Goal: Information Seeking & Learning: Learn about a topic

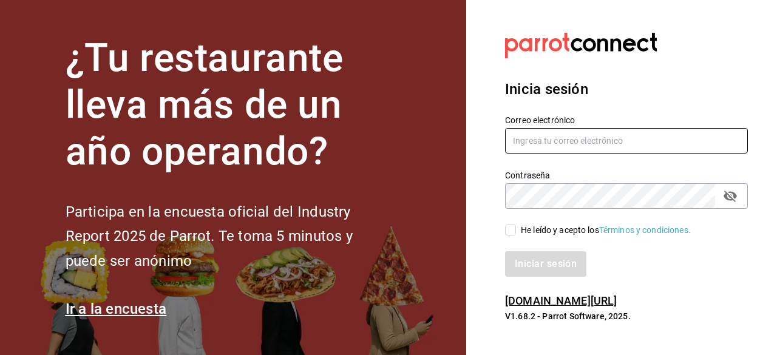
click at [548, 139] on input "text" at bounding box center [626, 140] width 243 height 25
type input "navil.yorba@gmail.com"
click at [515, 236] on label "He leído y acepto los Términos y condiciones." at bounding box center [598, 230] width 186 height 13
click at [515, 236] on input "He leído y acepto los Términos y condiciones." at bounding box center [510, 230] width 11 height 11
checkbox input "true"
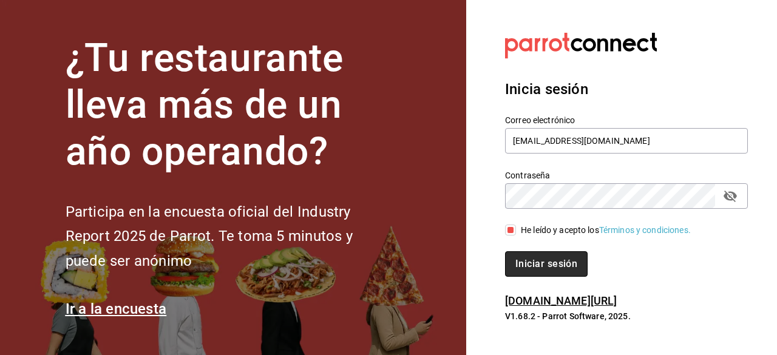
click at [515, 274] on button "Iniciar sesión" at bounding box center [546, 263] width 83 height 25
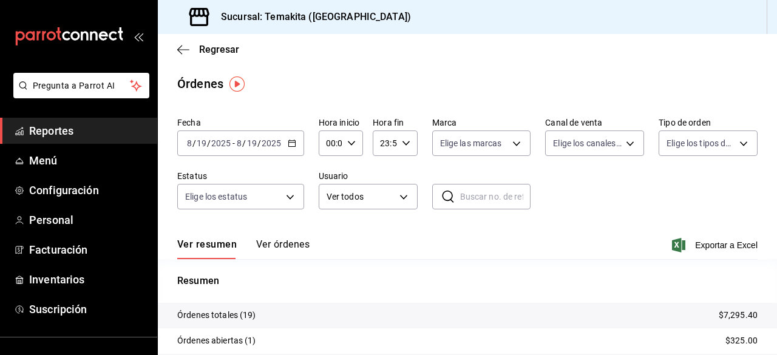
click at [39, 129] on span "Reportes" at bounding box center [88, 131] width 118 height 16
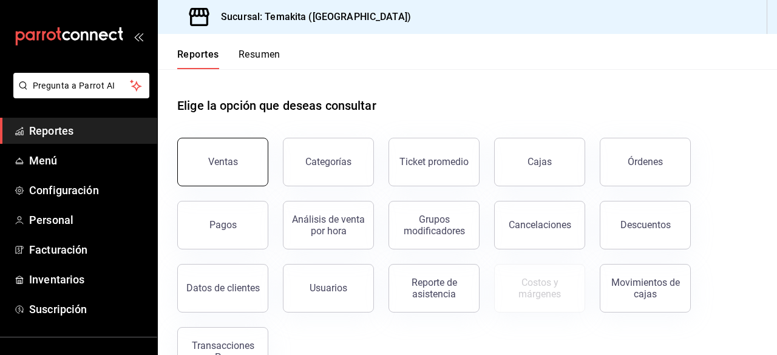
click at [206, 158] on button "Ventas" at bounding box center [222, 162] width 91 height 49
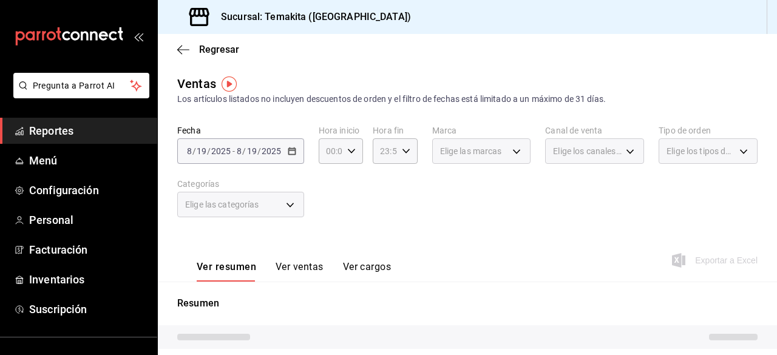
click at [250, 157] on div "[DATE] [DATE] - [DATE] [DATE]" at bounding box center [240, 150] width 127 height 25
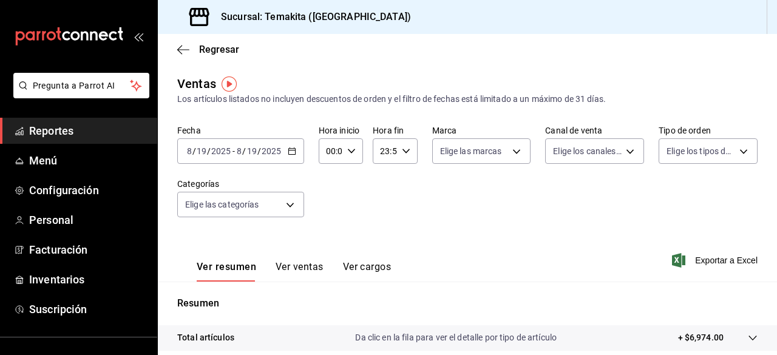
click at [250, 157] on div "[DATE] [DATE] - [DATE] [DATE]" at bounding box center [240, 150] width 127 height 25
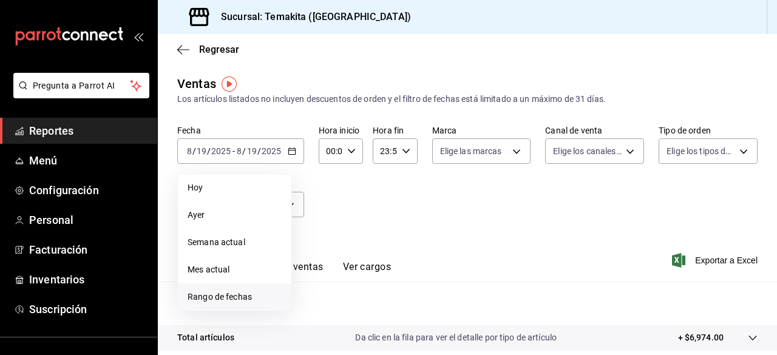
click at [253, 291] on span "Rango de fechas" at bounding box center [235, 297] width 94 height 13
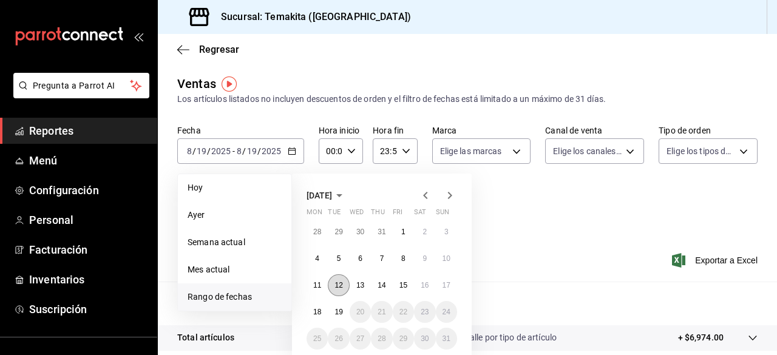
click at [335, 280] on button "12" at bounding box center [338, 285] width 21 height 22
click at [318, 314] on abbr "18" at bounding box center [317, 312] width 8 height 8
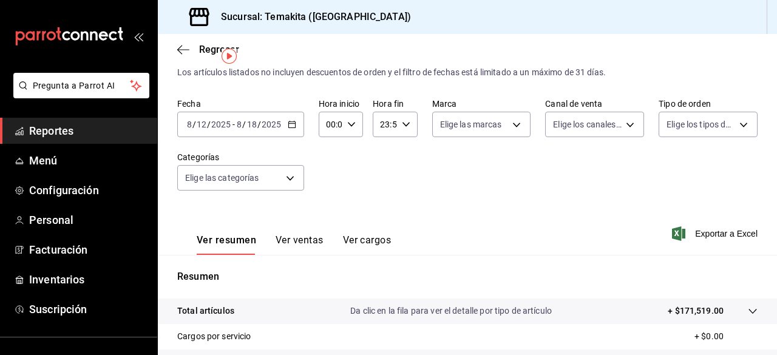
scroll to position [26, 0]
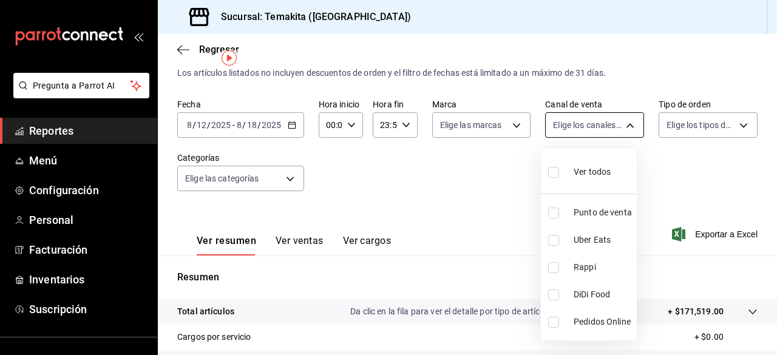
click at [567, 120] on body "Pregunta a Parrot AI Reportes Menú Configuración Personal Facturación Inventari…" at bounding box center [388, 177] width 777 height 355
click at [566, 205] on li "Punto de venta" at bounding box center [589, 212] width 96 height 27
type input "PARROT"
checkbox input "true"
click at [468, 198] on div at bounding box center [388, 177] width 777 height 355
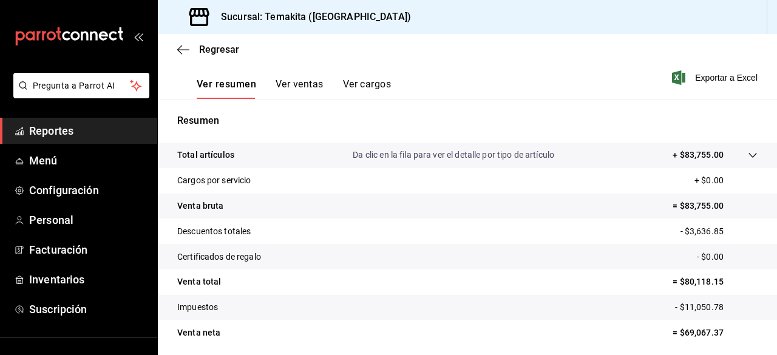
scroll to position [226, 0]
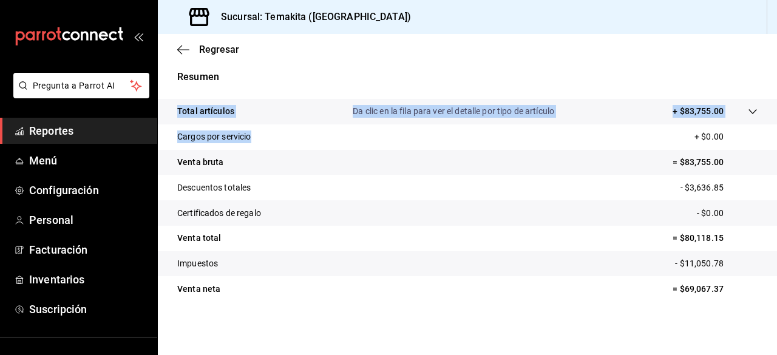
drag, startPoint x: 267, startPoint y: 71, endPoint x: 361, endPoint y: 147, distance: 120.9
click at [361, 147] on div "Resumen Total artículos Da clic en la fila para ver el detalle por tipo de artí…" at bounding box center [467, 193] width 619 height 246
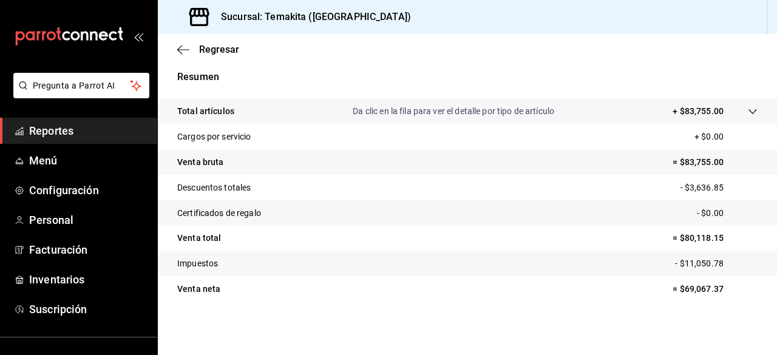
click at [174, 49] on div "Regresar" at bounding box center [467, 49] width 619 height 31
click at [182, 51] on icon "button" at bounding box center [183, 49] width 12 height 11
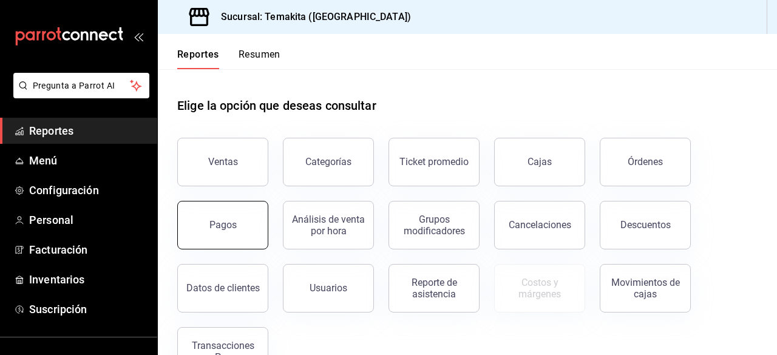
click at [253, 223] on button "Pagos" at bounding box center [222, 225] width 91 height 49
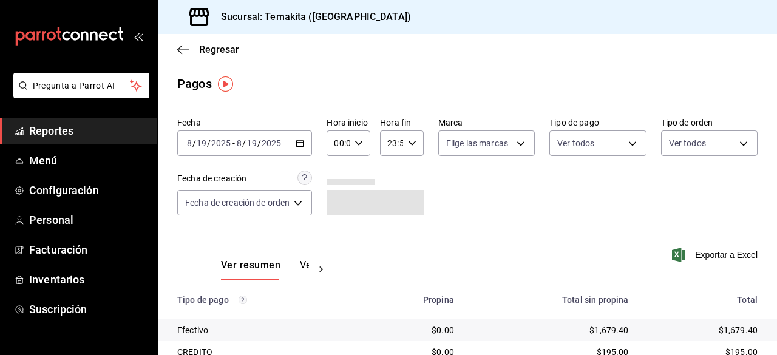
click at [301, 146] on icon "button" at bounding box center [300, 143] width 8 height 8
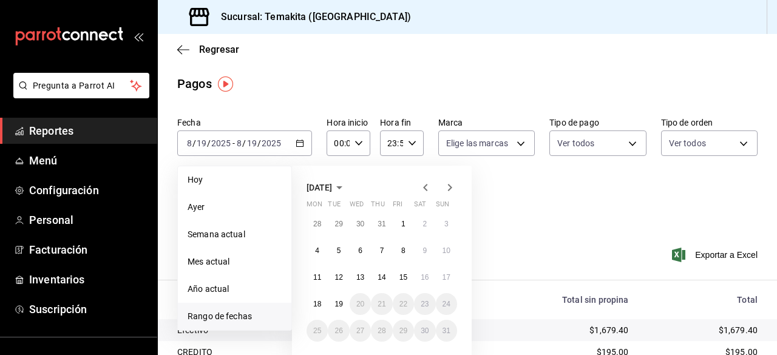
click at [222, 319] on span "Rango de fechas" at bounding box center [235, 316] width 94 height 13
click at [337, 280] on abbr "12" at bounding box center [339, 277] width 8 height 8
click at [335, 285] on button "12" at bounding box center [338, 278] width 21 height 22
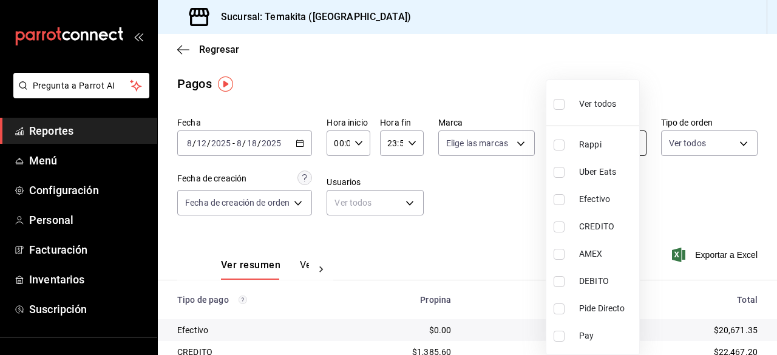
click at [569, 144] on body "Pregunta a Parrot AI Reportes Menú Configuración Personal Facturación Inventari…" at bounding box center [388, 177] width 777 height 355
click at [556, 202] on input "checkbox" at bounding box center [559, 199] width 11 height 11
checkbox input "true"
type input "6f8fe2b6-6cee-4e68-954f-a5a84b9ab976"
click at [565, 226] on label at bounding box center [562, 227] width 16 height 11
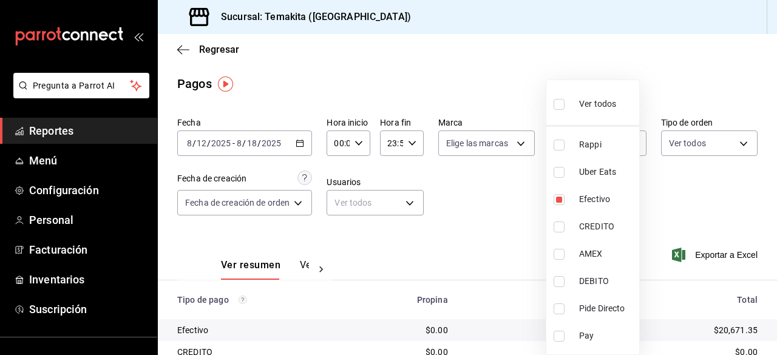
click at [565, 226] on input "checkbox" at bounding box center [559, 227] width 11 height 11
checkbox input "false"
type input "6f8fe2b6-6cee-4e68-954f-a5a84b9ab976"
click at [560, 232] on input "checkbox" at bounding box center [559, 227] width 11 height 11
checkbox input "true"
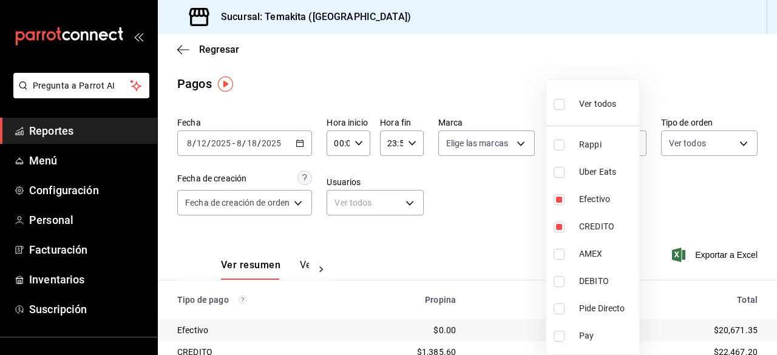
click at [559, 246] on li "AMEX" at bounding box center [592, 253] width 93 height 27
type input "6f8fe2b6-6cee-4e68-954f-a5a84b9ab976,0464ce78-0b92-4fab-baab-845dd96bd12a,7c14d…"
checkbox input "true"
click at [554, 284] on input "checkbox" at bounding box center [559, 281] width 11 height 11
checkbox input "true"
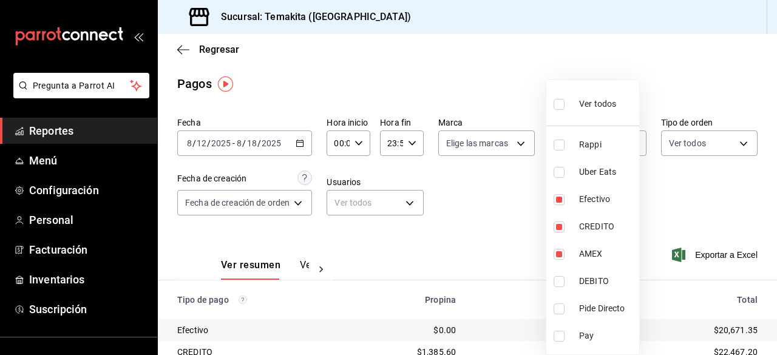
type input "6f8fe2b6-6cee-4e68-954f-a5a84b9ab976,0464ce78-0b92-4fab-baab-845dd96bd12a,7c14d…"
click at [560, 304] on input "checkbox" at bounding box center [559, 309] width 11 height 11
checkbox input "true"
type input "6f8fe2b6-6cee-4e68-954f-a5a84b9ab976,0464ce78-0b92-4fab-baab-845dd96bd12a,7c14d…"
click at [470, 236] on div at bounding box center [388, 177] width 777 height 355
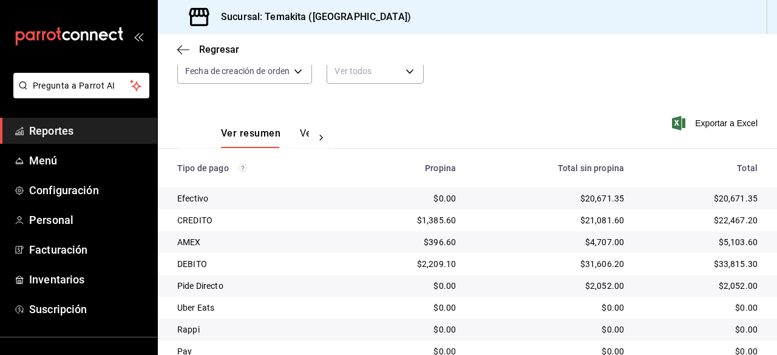
scroll to position [181, 0]
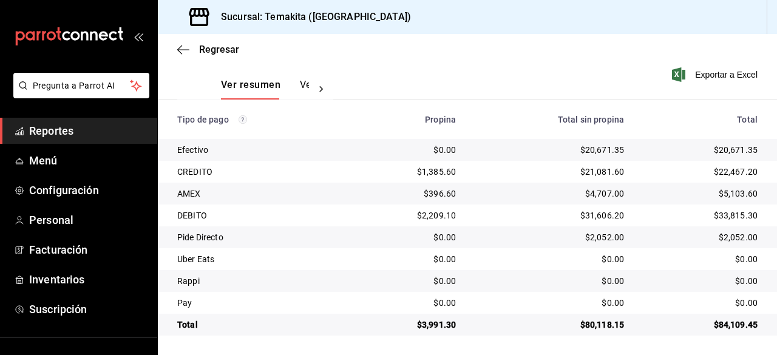
click at [495, 80] on div "Ver resumen Ver pagos Exportar a Excel" at bounding box center [467, 82] width 619 height 64
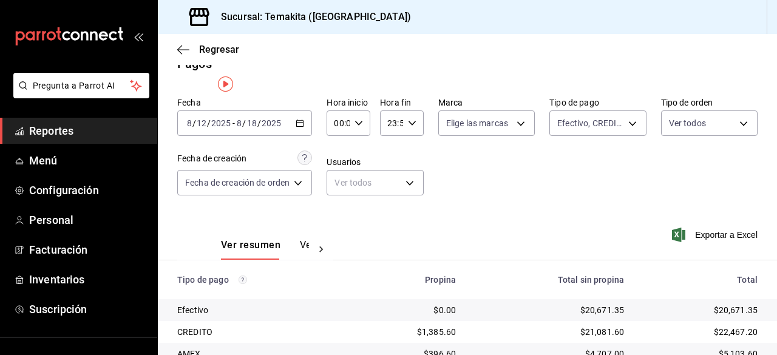
scroll to position [0, 0]
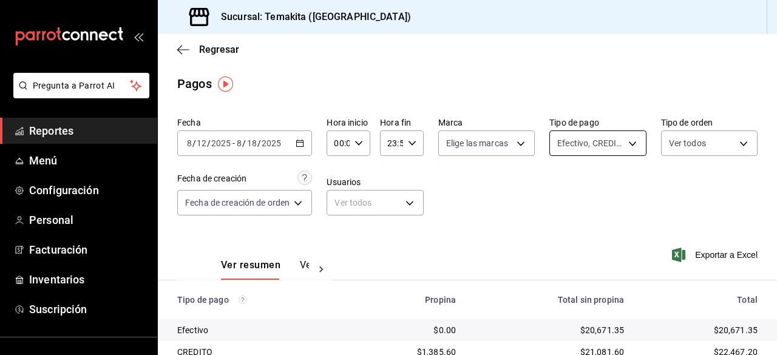
click at [619, 144] on body "Pregunta a Parrot AI Reportes Menú Configuración Personal Facturación Inventari…" at bounding box center [388, 177] width 777 height 355
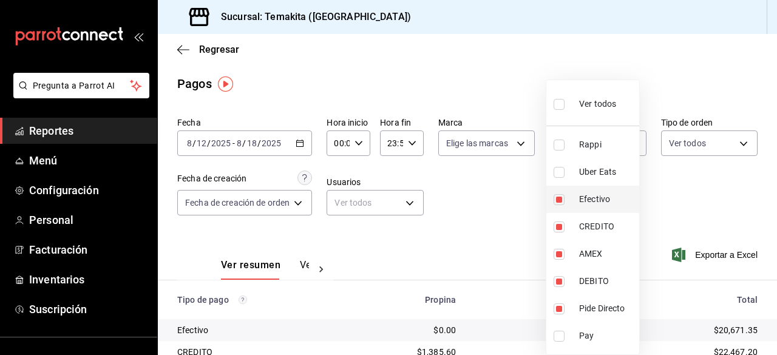
click at [559, 197] on input "checkbox" at bounding box center [559, 199] width 11 height 11
checkbox input "false"
type input "0464ce78-0b92-4fab-baab-845dd96bd12a,7c14d907-253e-40d6-bd5d-a2b1d1964e18,1c58f…"
click at [559, 308] on input "checkbox" at bounding box center [559, 309] width 11 height 11
checkbox input "false"
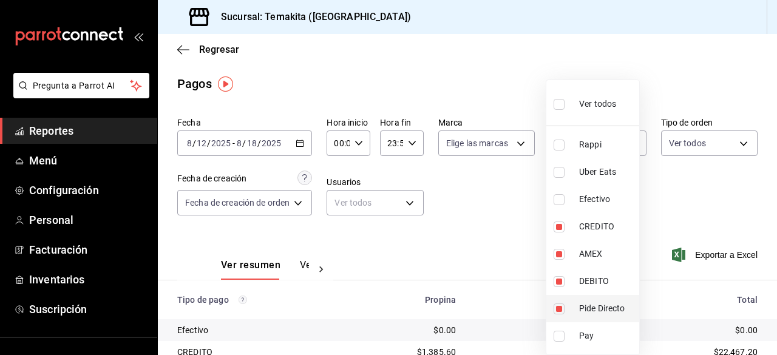
type input "0464ce78-0b92-4fab-baab-845dd96bd12a,7c14d907-253e-40d6-bd5d-a2b1d1964e18,1c58f…"
click at [488, 234] on div at bounding box center [388, 177] width 777 height 355
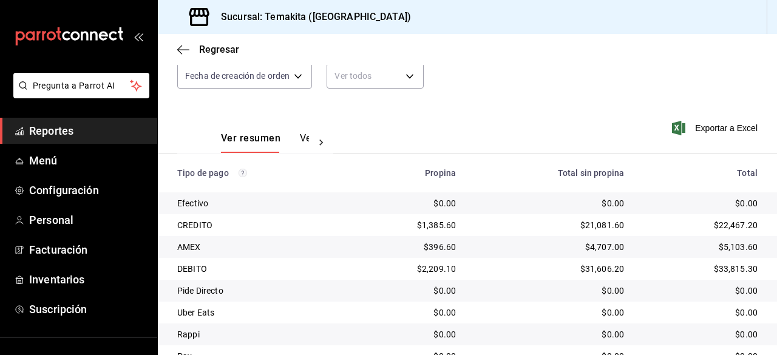
scroll to position [181, 0]
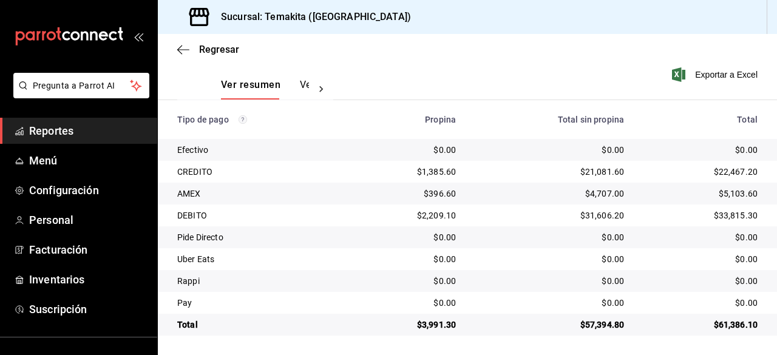
click at [416, 82] on div "Ver resumen Ver pagos Exportar a Excel" at bounding box center [467, 82] width 619 height 64
click at [224, 50] on span "Regresar" at bounding box center [219, 50] width 40 height 12
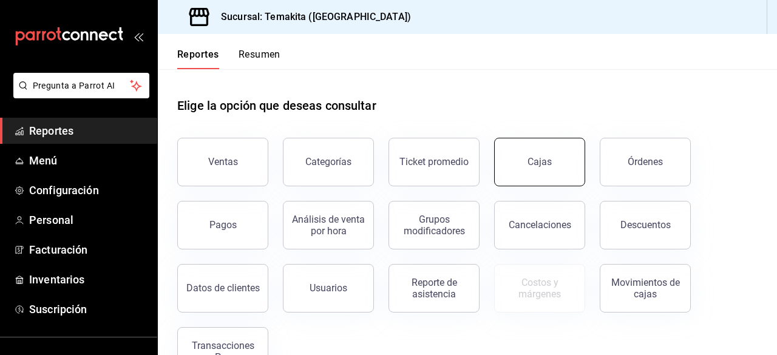
click at [524, 152] on button "Cajas" at bounding box center [539, 162] width 91 height 49
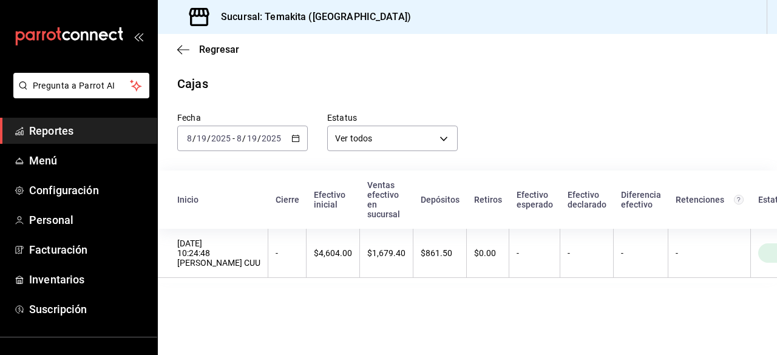
click at [242, 138] on input "8" at bounding box center [239, 139] width 6 height 10
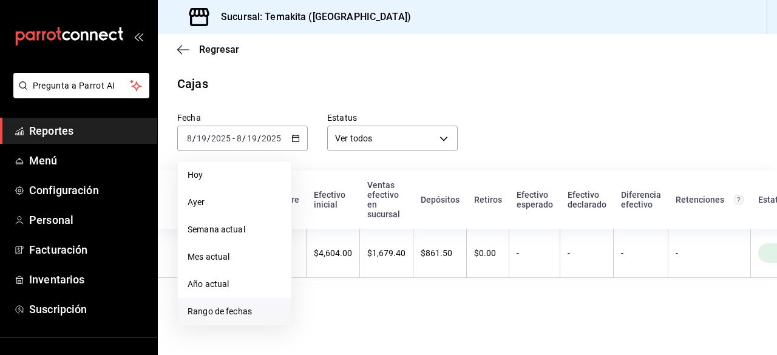
click at [234, 310] on span "Rango de fechas" at bounding box center [235, 311] width 94 height 13
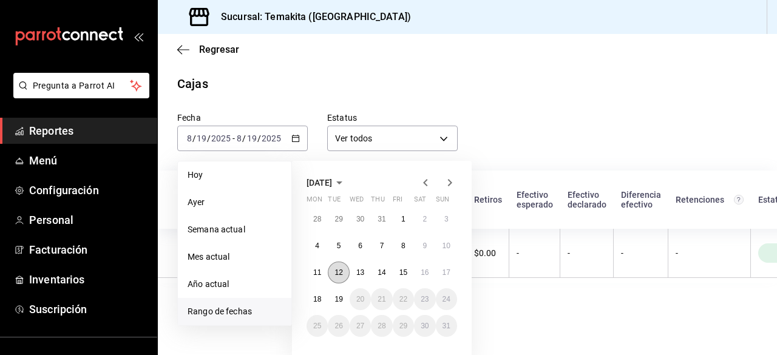
click at [338, 279] on button "12" at bounding box center [338, 273] width 21 height 22
click at [323, 294] on button "18" at bounding box center [317, 299] width 21 height 22
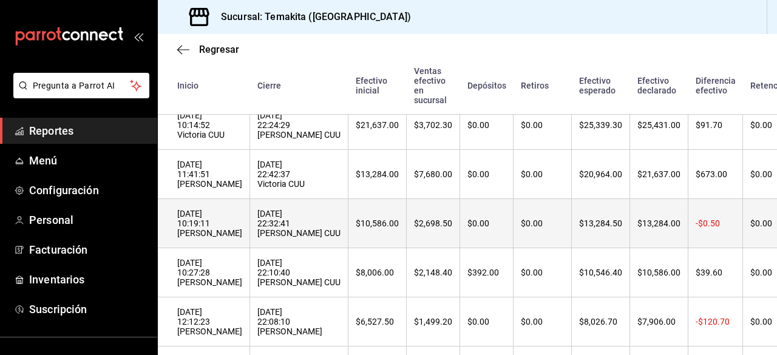
scroll to position [199, 0]
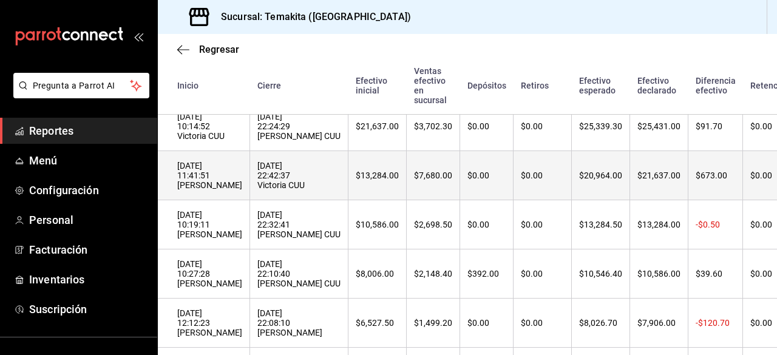
click at [582, 200] on th "$20,964.00" at bounding box center [601, 175] width 58 height 49
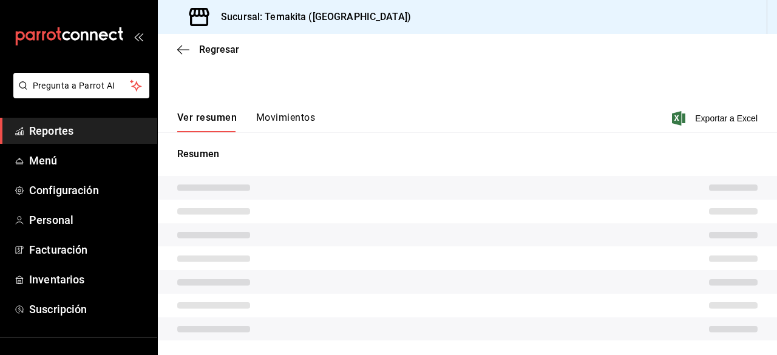
scroll to position [93, 0]
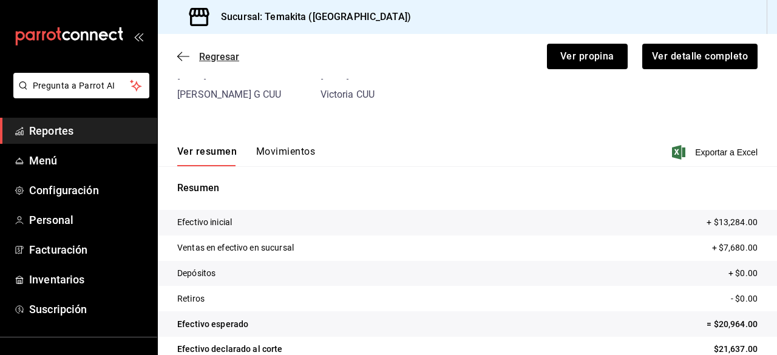
click at [189, 55] on icon "button" at bounding box center [183, 56] width 12 height 11
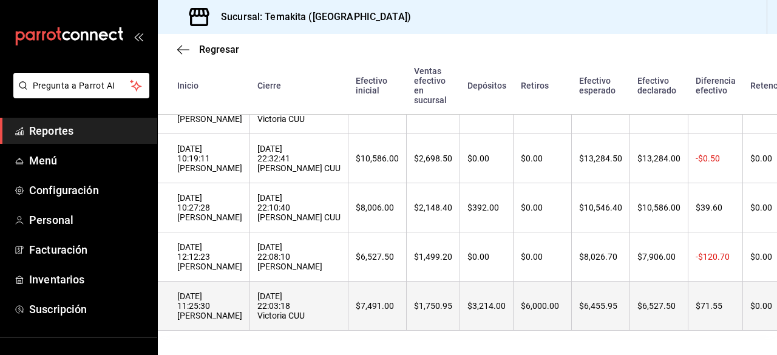
scroll to position [289, 0]
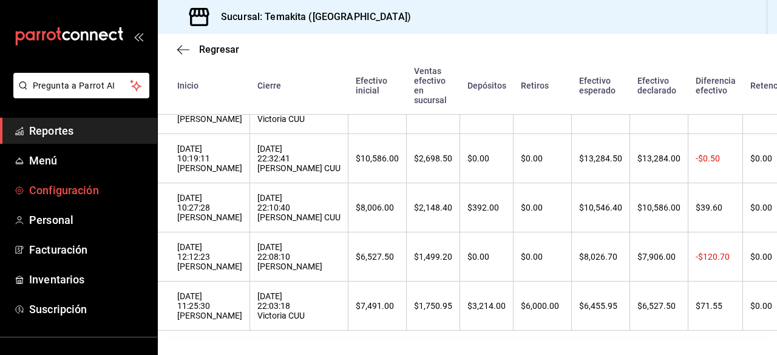
click at [83, 194] on span "Configuración" at bounding box center [88, 190] width 118 height 16
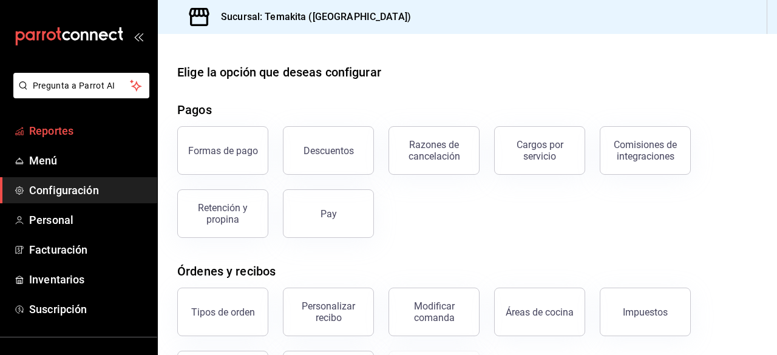
click at [88, 135] on span "Reportes" at bounding box center [88, 131] width 118 height 16
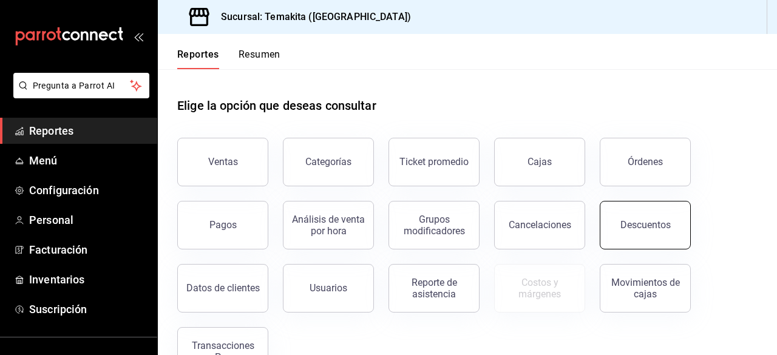
click at [653, 231] on button "Descuentos" at bounding box center [645, 225] width 91 height 49
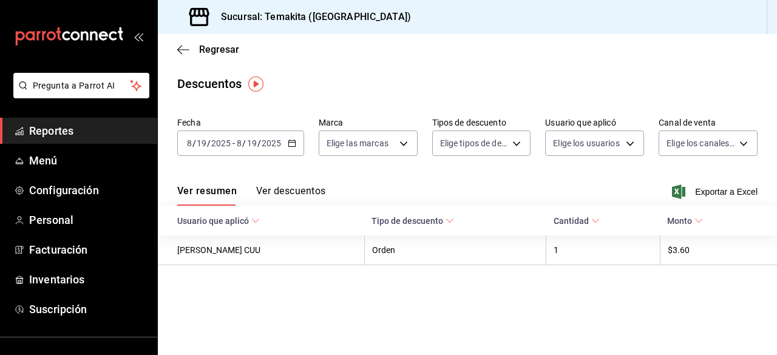
click at [262, 149] on div "[DATE] [DATE] - [DATE] [DATE]" at bounding box center [240, 143] width 127 height 25
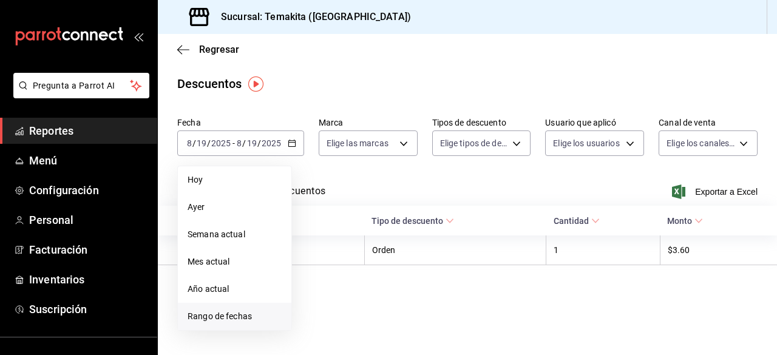
click at [210, 321] on span "Rango de fechas" at bounding box center [235, 316] width 94 height 13
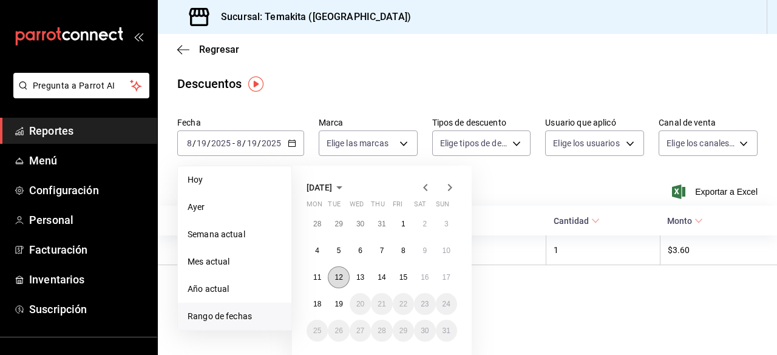
click at [335, 279] on abbr "12" at bounding box center [339, 277] width 8 height 8
click at [308, 308] on button "18" at bounding box center [317, 304] width 21 height 22
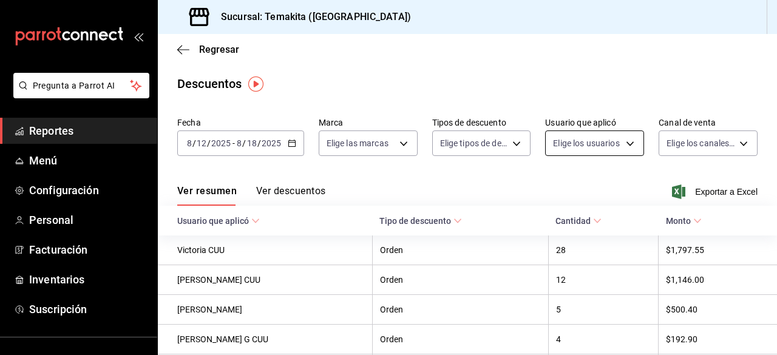
click at [605, 138] on body "Pregunta a Parrot AI Reportes Menú Configuración Personal Facturación Inventari…" at bounding box center [388, 177] width 777 height 355
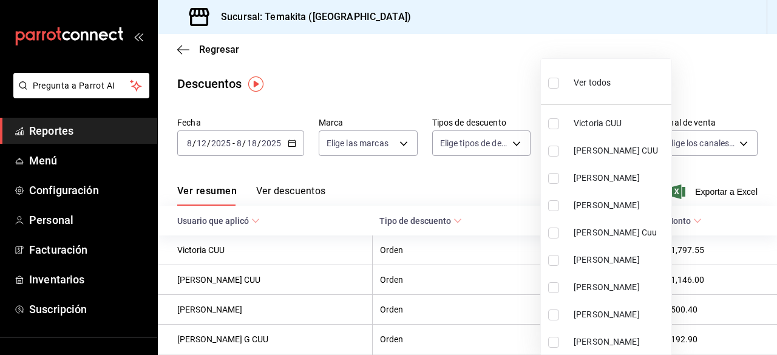
click at [483, 90] on div at bounding box center [388, 177] width 777 height 355
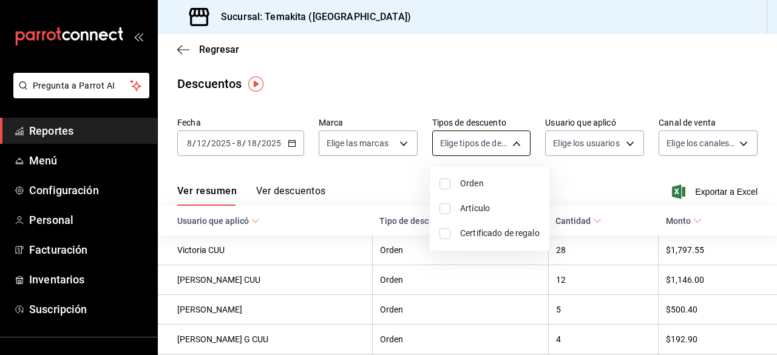
click at [491, 151] on body "Pregunta a Parrot AI Reportes Menú Configuración Personal Facturación Inventari…" at bounding box center [388, 177] width 777 height 355
click at [679, 141] on div at bounding box center [388, 177] width 777 height 355
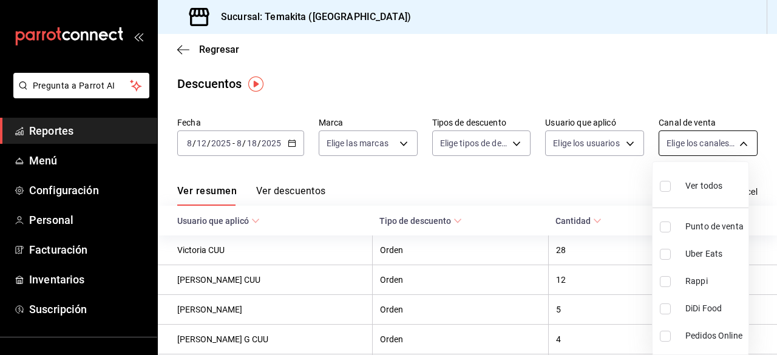
click at [679, 148] on body "Pregunta a Parrot AI Reportes Menú Configuración Personal Facturación Inventari…" at bounding box center [388, 177] width 777 height 355
click at [670, 230] on input "checkbox" at bounding box center [665, 227] width 11 height 11
checkbox input "true"
type input "PARROT"
click at [552, 182] on div at bounding box center [388, 177] width 777 height 355
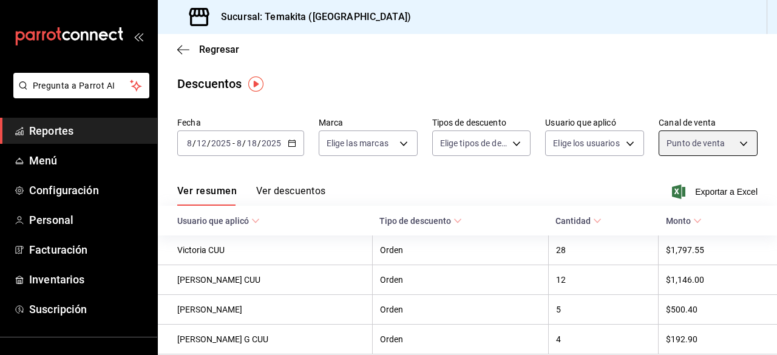
scroll to position [51, 0]
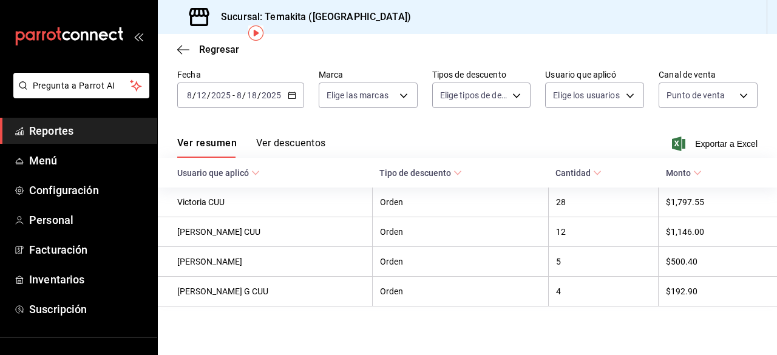
click at [285, 145] on button "Ver descuentos" at bounding box center [290, 147] width 69 height 21
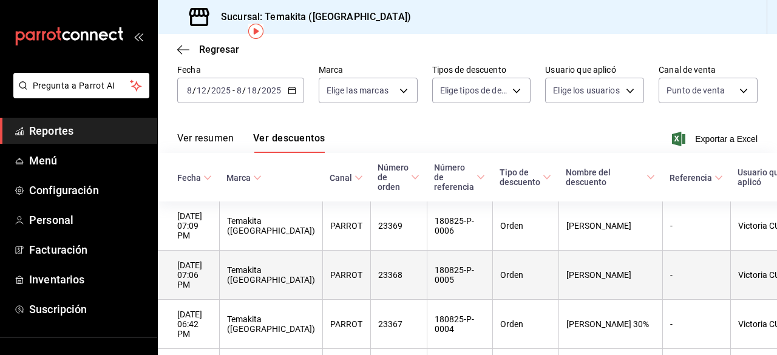
scroll to position [0, 64]
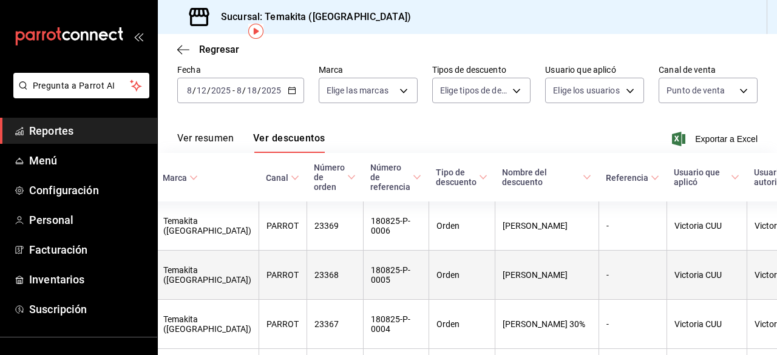
click at [747, 259] on th "Victoria CUU" at bounding box center [787, 275] width 80 height 49
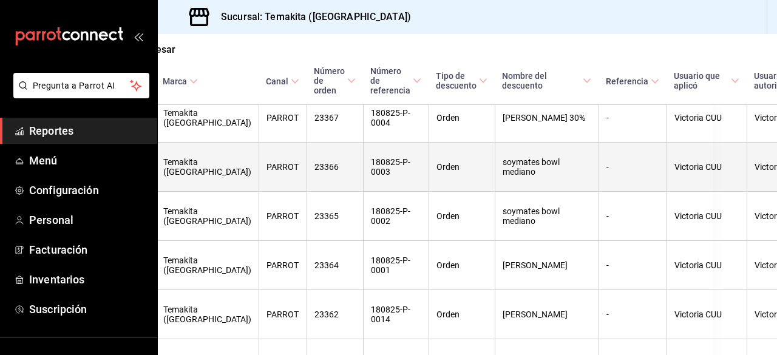
scroll to position [0, 0]
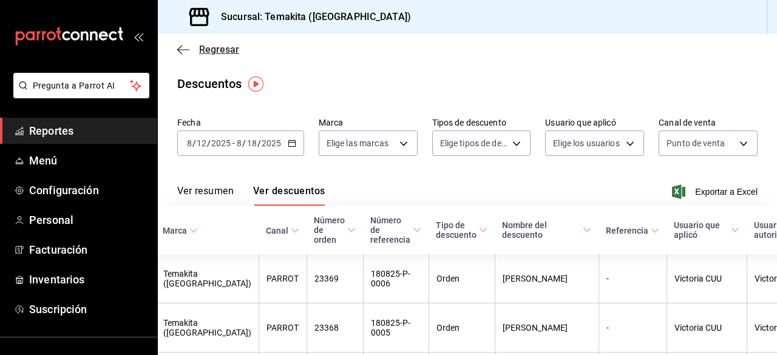
click at [181, 55] on span "Regresar" at bounding box center [208, 50] width 62 height 12
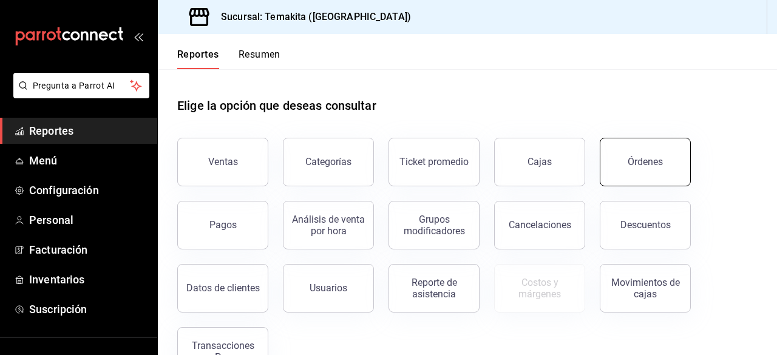
click at [628, 163] on button "Órdenes" at bounding box center [645, 162] width 91 height 49
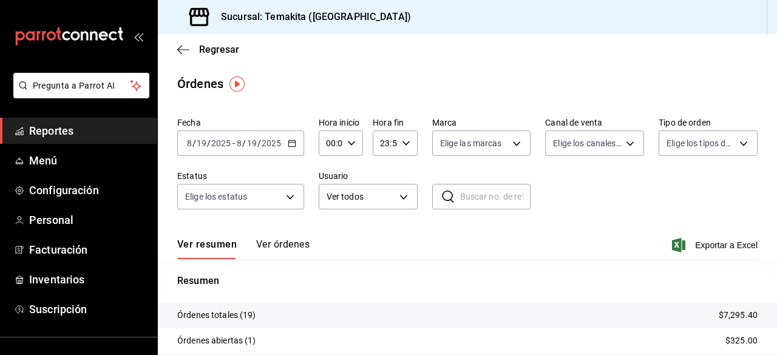
click at [279, 149] on div "[DATE] [DATE] - [DATE] [DATE]" at bounding box center [240, 143] width 127 height 25
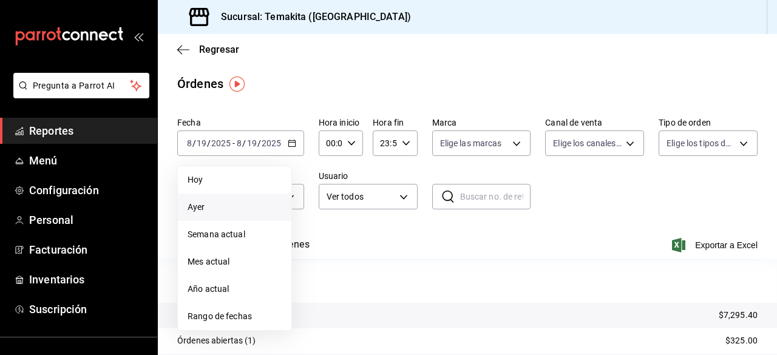
click at [228, 211] on span "Ayer" at bounding box center [235, 207] width 94 height 13
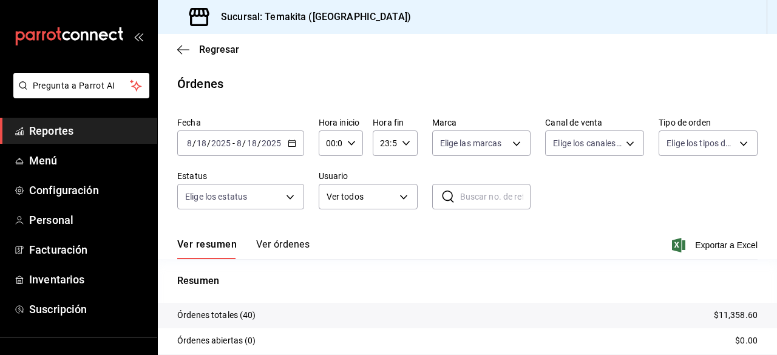
scroll to position [121, 0]
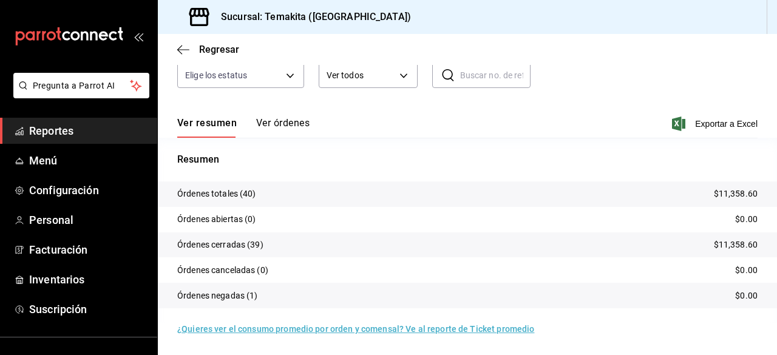
click at [285, 130] on button "Ver órdenes" at bounding box center [282, 127] width 53 height 21
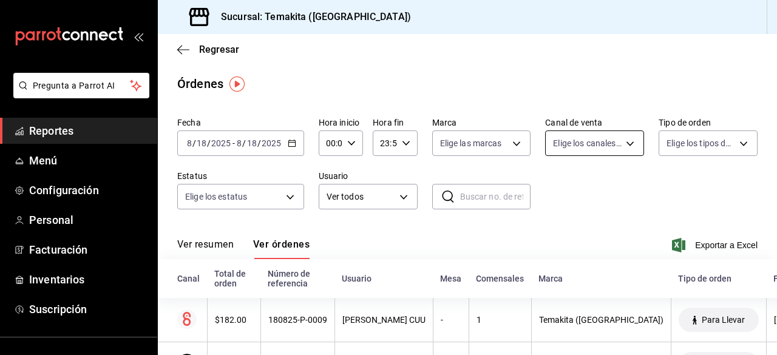
click at [573, 146] on body "Pregunta a Parrot AI Reportes Menú Configuración Personal Facturación Inventari…" at bounding box center [388, 177] width 777 height 355
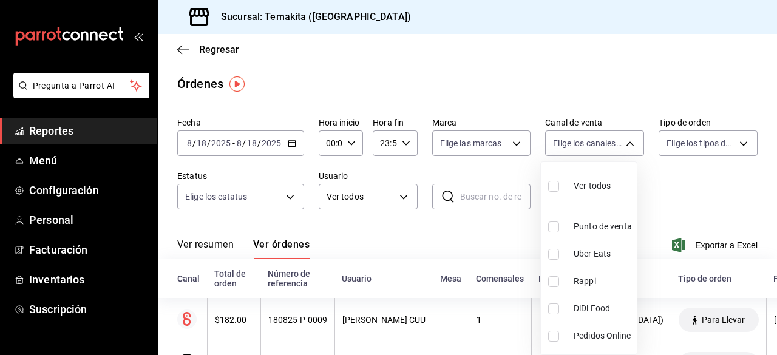
click at [583, 233] on li "Punto de venta" at bounding box center [589, 226] width 96 height 27
type input "PARROT"
checkbox input "true"
click at [495, 237] on div at bounding box center [388, 177] width 777 height 355
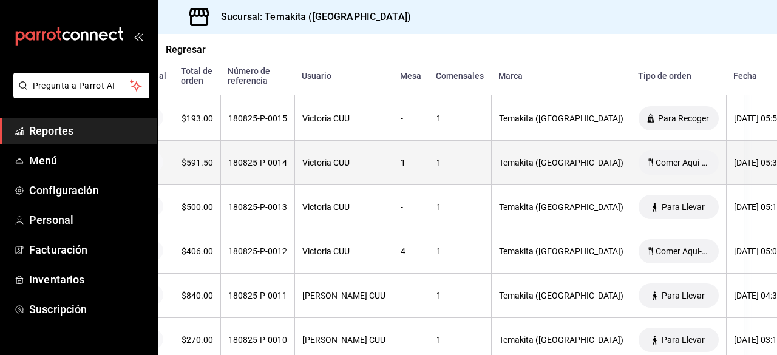
scroll to position [623, 0]
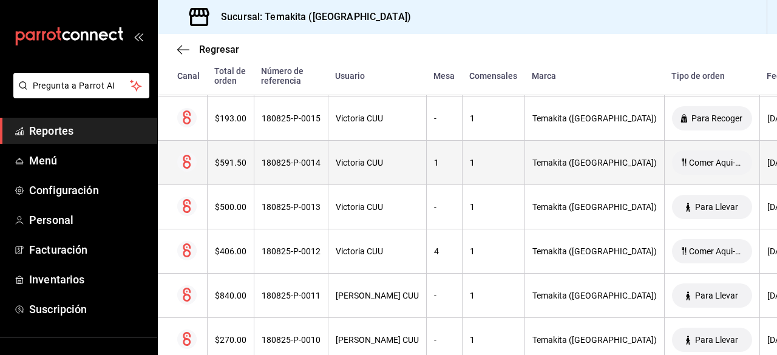
click at [270, 171] on th "180825-P-0014" at bounding box center [291, 163] width 74 height 44
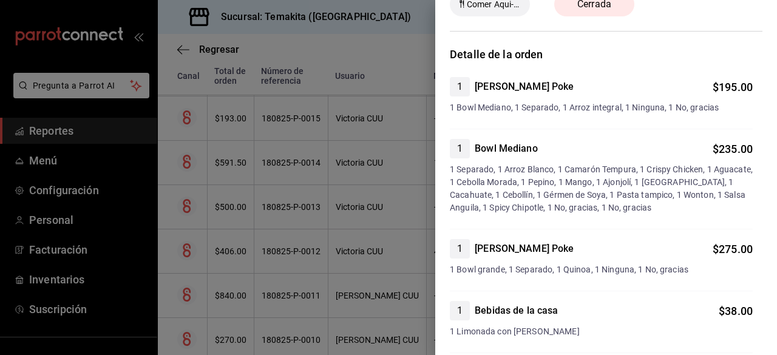
scroll to position [0, 0]
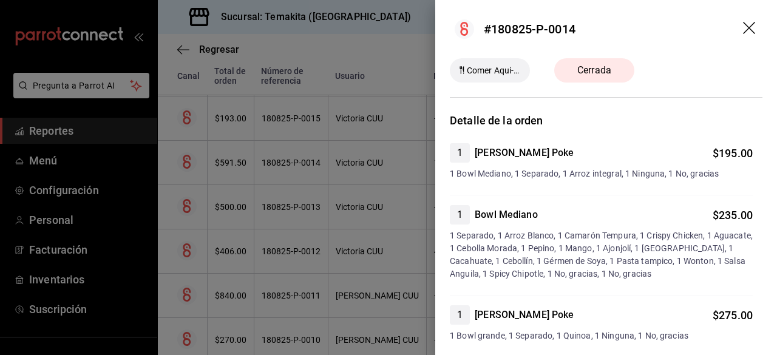
click at [320, 52] on div at bounding box center [388, 177] width 777 height 355
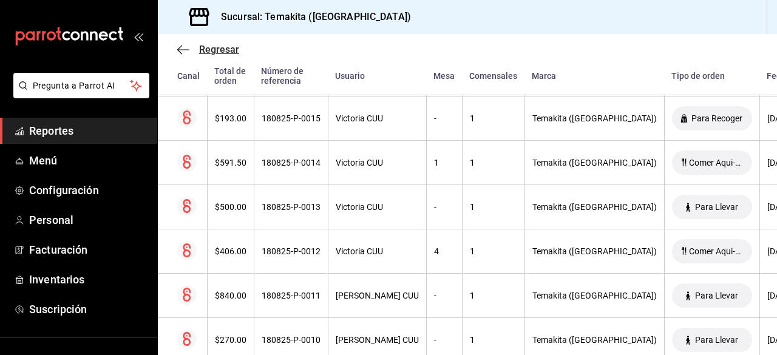
click at [186, 49] on icon "button" at bounding box center [183, 49] width 12 height 11
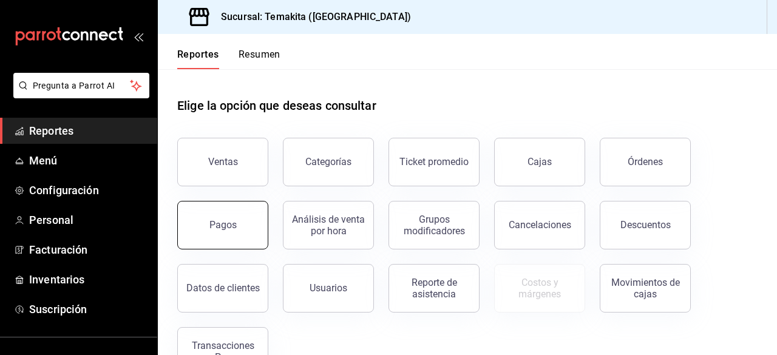
click at [246, 217] on button "Pagos" at bounding box center [222, 225] width 91 height 49
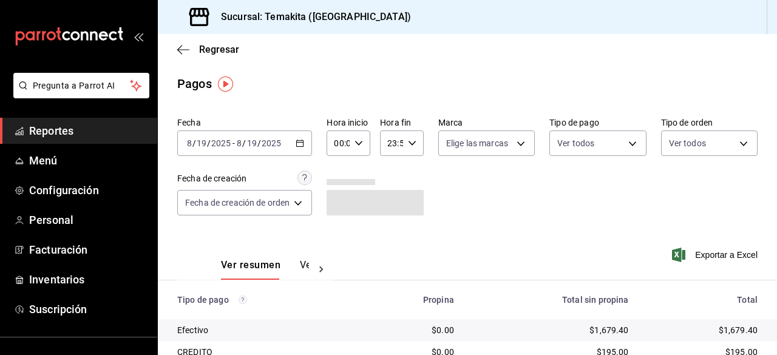
click at [241, 146] on input "8" at bounding box center [239, 143] width 6 height 10
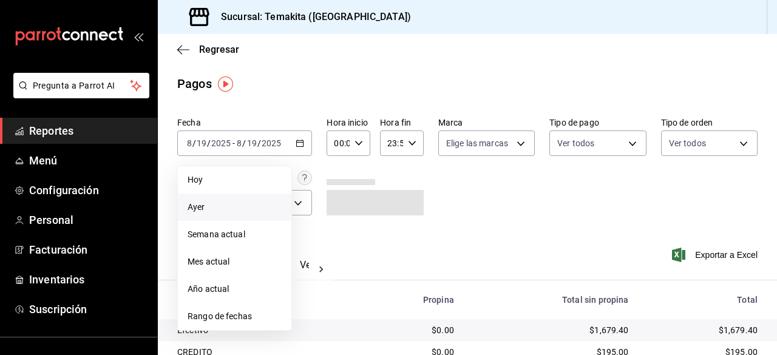
click at [215, 205] on span "Ayer" at bounding box center [235, 207] width 94 height 13
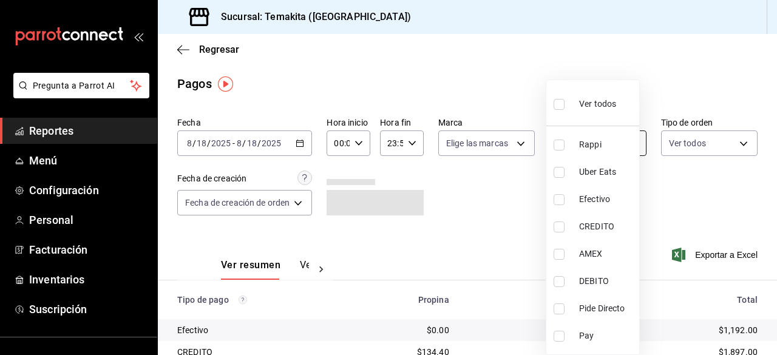
click at [617, 152] on body "Pregunta a Parrot AI Reportes Menú Configuración Personal Facturación Inventari…" at bounding box center [388, 177] width 777 height 355
click at [596, 205] on span "Efectivo" at bounding box center [606, 199] width 55 height 13
type input "6f8fe2b6-6cee-4e68-954f-a5a84b9ab976"
checkbox input "true"
click at [585, 230] on span "CREDITO" at bounding box center [606, 226] width 55 height 13
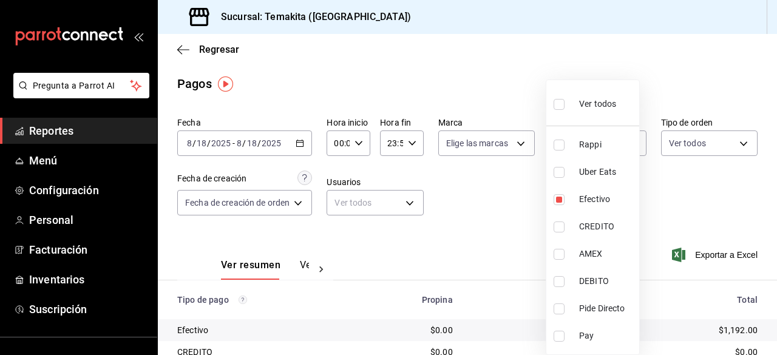
type input "6f8fe2b6-6cee-4e68-954f-a5a84b9ab976,0464ce78-0b92-4fab-baab-845dd96bd12a"
checkbox input "true"
click at [579, 260] on li "AMEX" at bounding box center [592, 253] width 93 height 27
type input "6f8fe2b6-6cee-4e68-954f-a5a84b9ab976,0464ce78-0b92-4fab-baab-845dd96bd12a,7c14d…"
checkbox input "true"
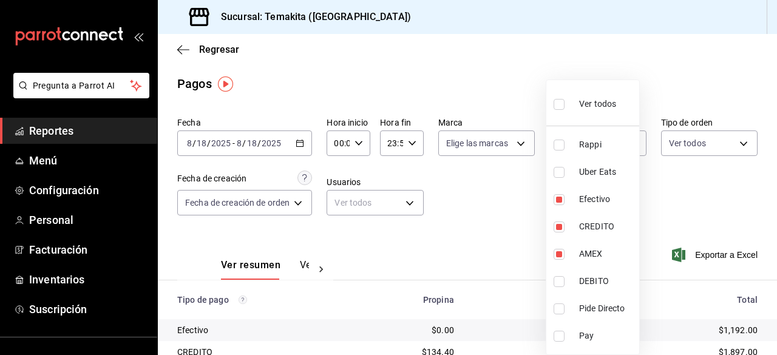
click at [565, 110] on label at bounding box center [562, 104] width 16 height 18
click at [565, 110] on input "checkbox" at bounding box center [559, 104] width 11 height 11
checkbox input "false"
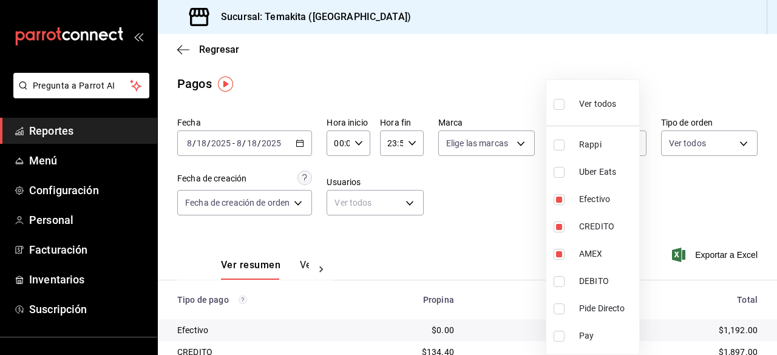
checkbox input "false"
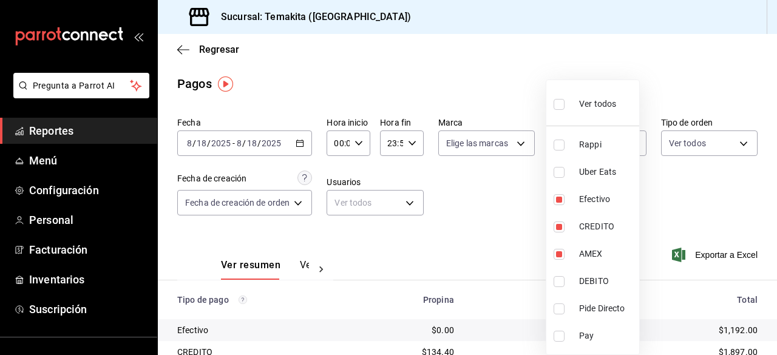
checkbox input "false"
click at [573, 107] on div "Ver todos" at bounding box center [585, 103] width 63 height 26
type input "d3cdb2b0-b389-4c3c-bdb6-dd25975e3bb5,c6d49c9e-a259-44e6-b7bf-4eafabe2edbd,6f8fe…"
checkbox input "true"
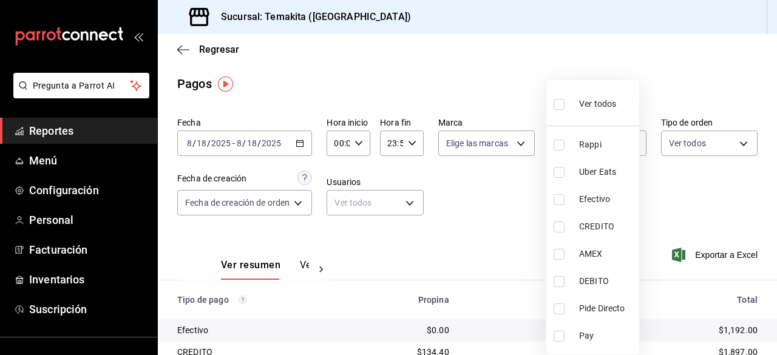
checkbox input "true"
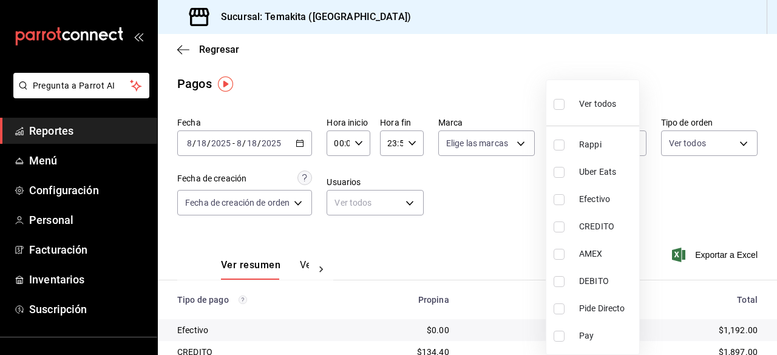
checkbox input "true"
click at [675, 147] on div at bounding box center [388, 177] width 777 height 355
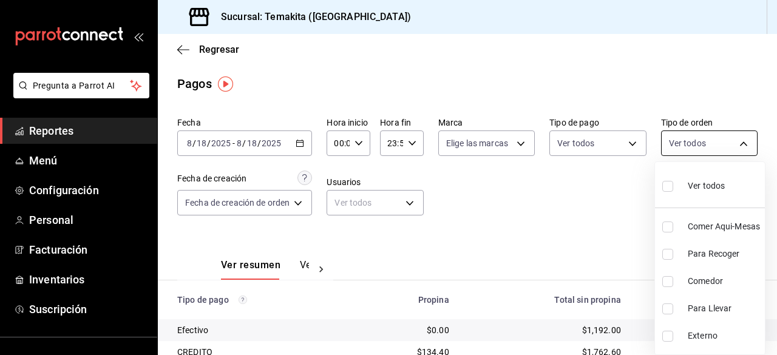
click at [675, 147] on body "Pregunta a Parrot AI Reportes Menú Configuración Personal Facturación Inventari…" at bounding box center [388, 177] width 777 height 355
click at [661, 223] on li "Comer Aqui-Mesas" at bounding box center [710, 226] width 110 height 27
type input "747c8e00-d96c-4234-98c9-2e2c893cb0b0"
checkbox input "true"
click at [549, 199] on div at bounding box center [388, 177] width 777 height 355
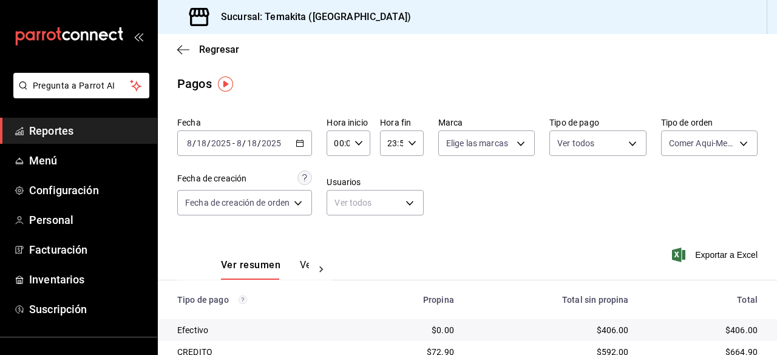
click at [301, 273] on button "Ver pagos" at bounding box center [323, 269] width 46 height 21
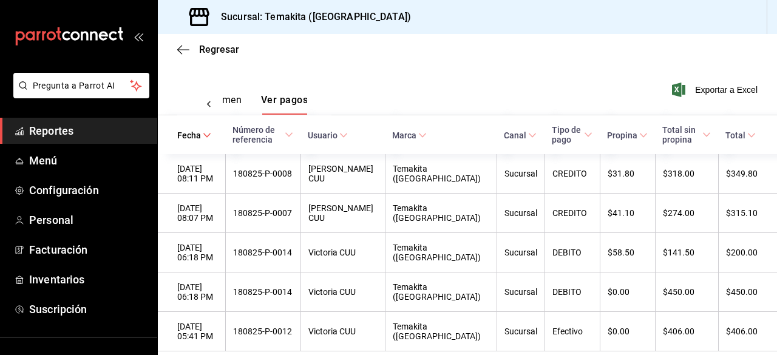
scroll to position [188, 0]
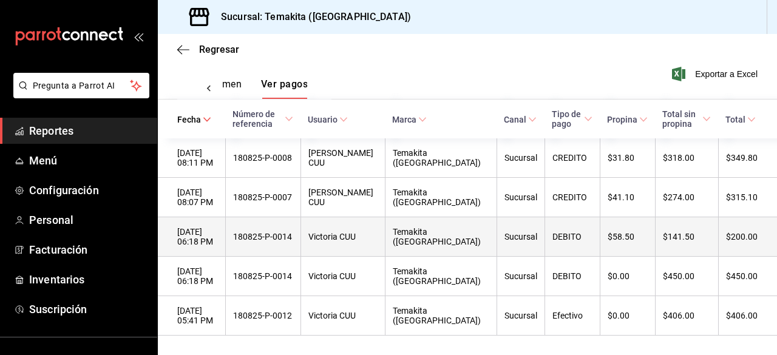
click at [301, 245] on th "180825-P-0014" at bounding box center [262, 236] width 75 height 39
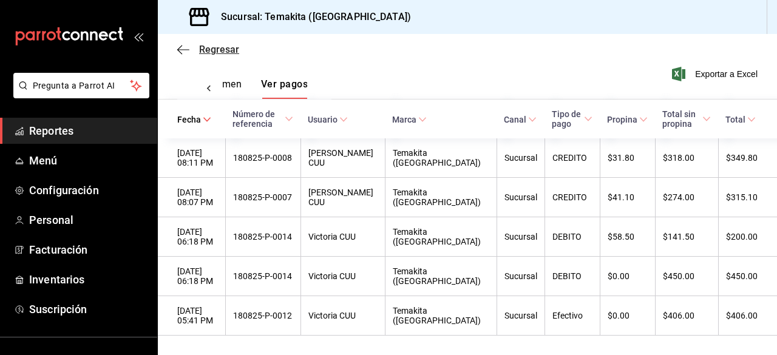
click at [183, 44] on icon "button" at bounding box center [183, 49] width 12 height 11
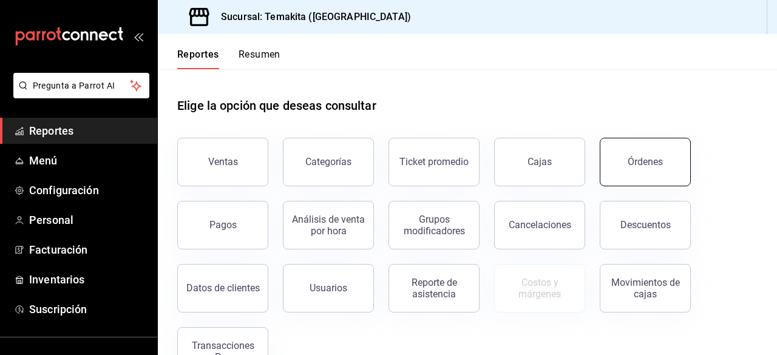
click at [637, 161] on div "Órdenes" at bounding box center [645, 162] width 35 height 12
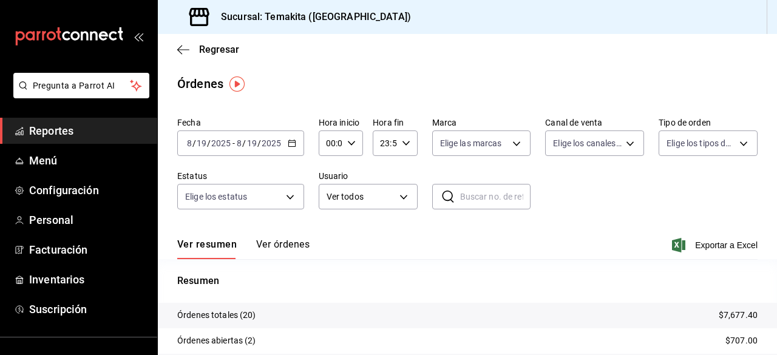
click at [274, 144] on input "2025" at bounding box center [271, 143] width 21 height 10
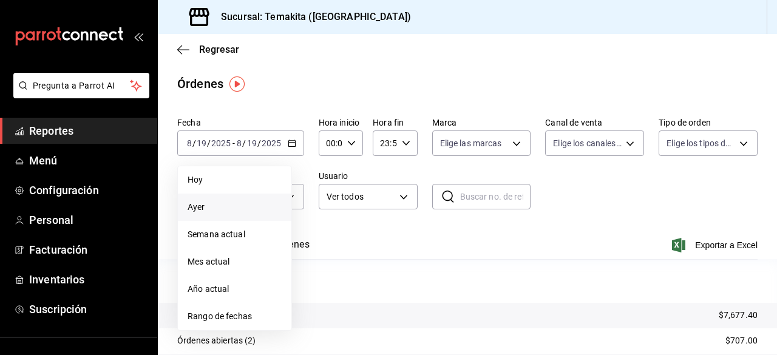
click at [228, 200] on li "Ayer" at bounding box center [235, 207] width 114 height 27
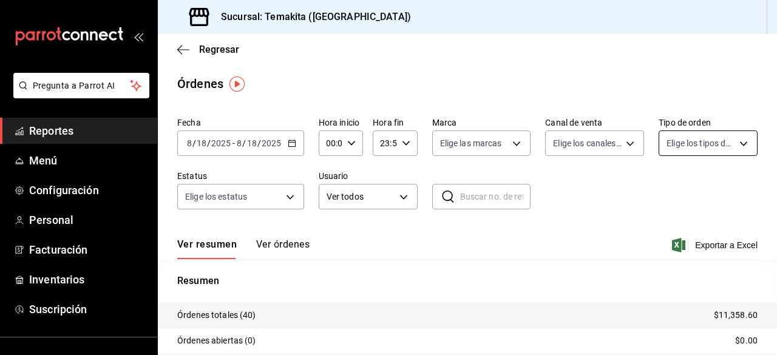
click at [694, 142] on body "Pregunta a Parrot AI Reportes Menú Configuración Personal Facturación Inventari…" at bounding box center [388, 177] width 777 height 355
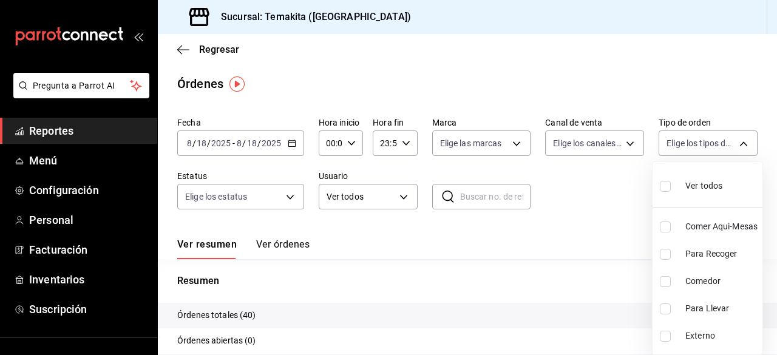
click at [653, 226] on li "Comer Aqui-Mesas" at bounding box center [708, 226] width 110 height 27
type input "747c8e00-d96c-4234-98c9-2e2c893cb0b0"
checkbox input "true"
click at [294, 241] on div at bounding box center [388, 177] width 777 height 355
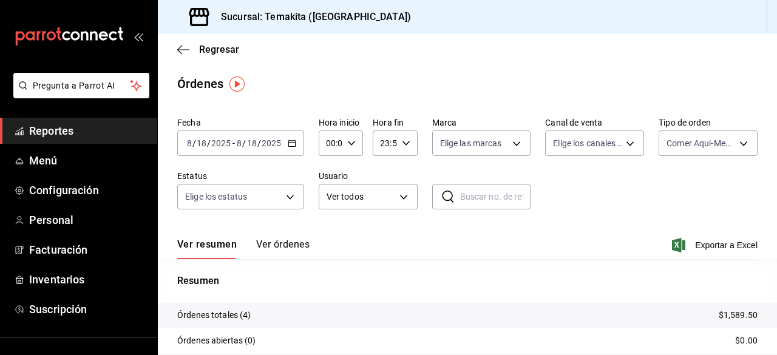
click at [292, 247] on button "Ver órdenes" at bounding box center [282, 249] width 53 height 21
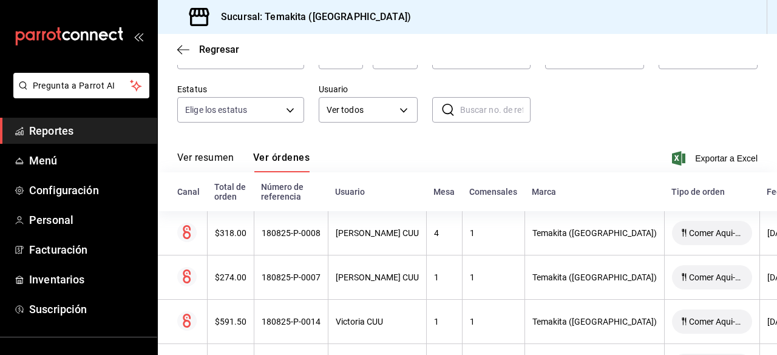
scroll to position [155, 0]
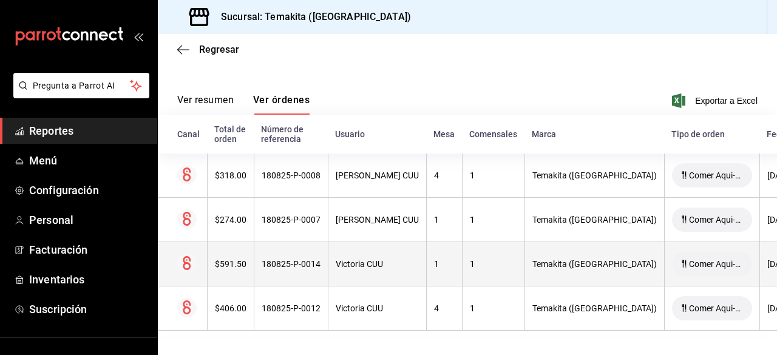
click at [291, 265] on th "180825-P-0014" at bounding box center [291, 264] width 74 height 44
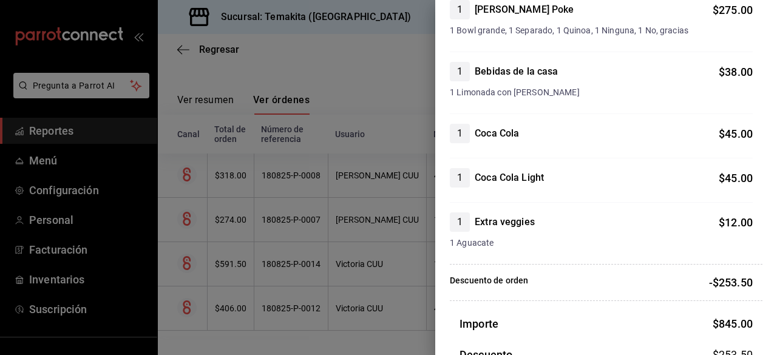
scroll to position [307, 0]
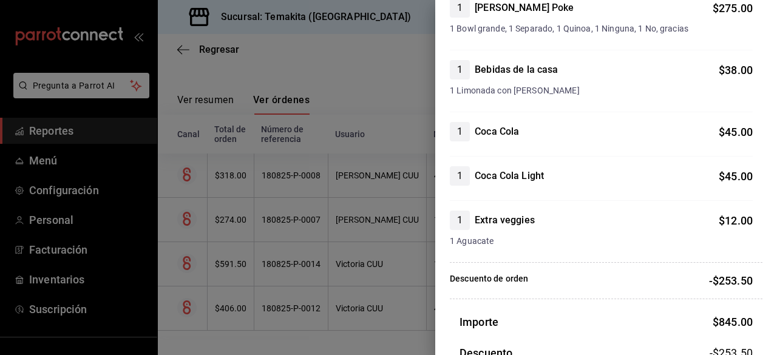
click at [367, 59] on div at bounding box center [388, 177] width 777 height 355
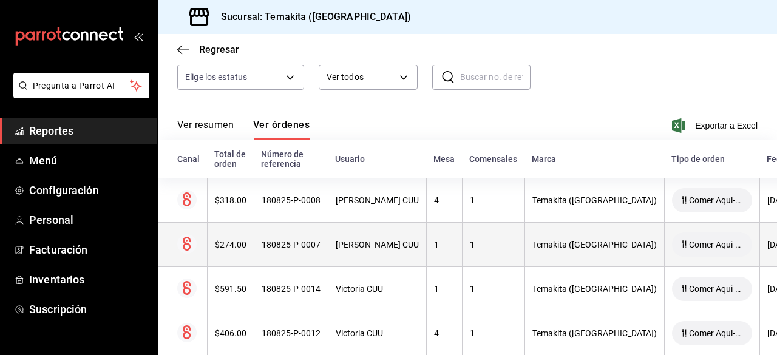
scroll to position [119, 0]
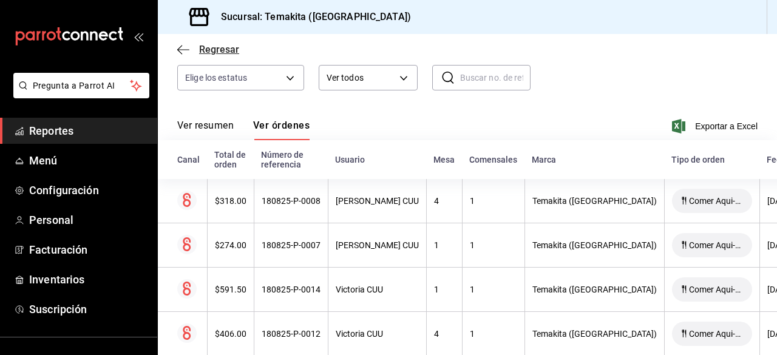
click at [185, 49] on icon "button" at bounding box center [183, 49] width 12 height 11
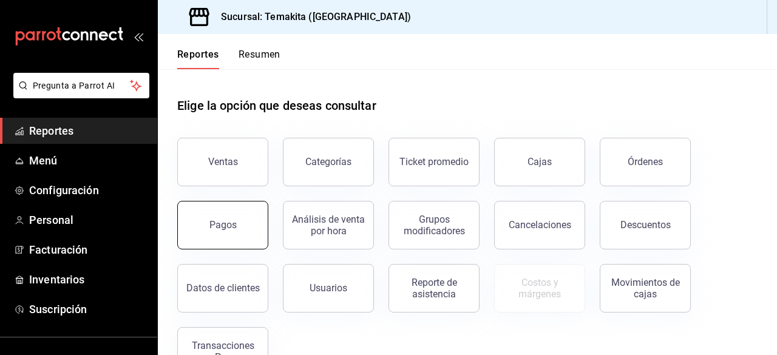
click at [251, 225] on button "Pagos" at bounding box center [222, 225] width 91 height 49
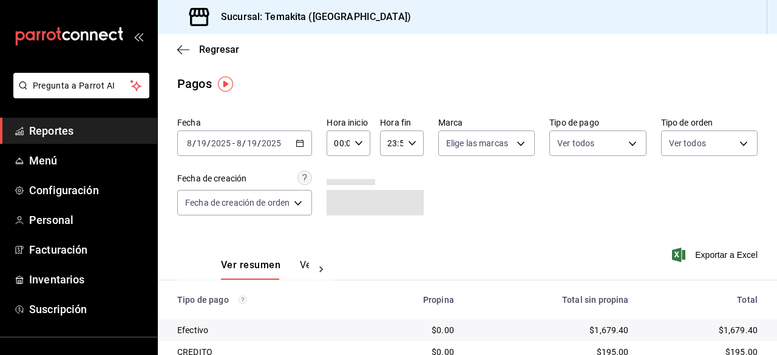
click at [253, 146] on input "19" at bounding box center [251, 143] width 11 height 10
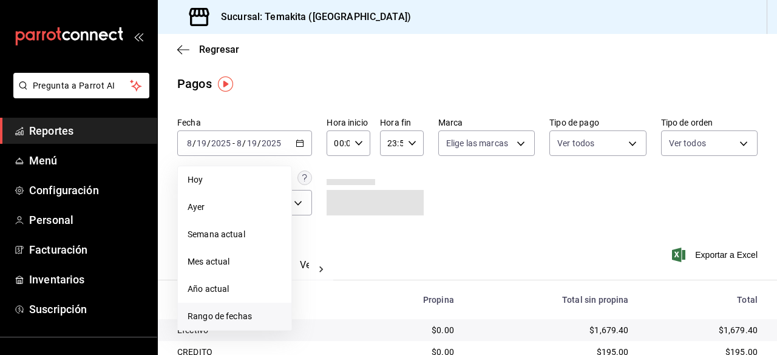
click at [234, 319] on span "Rango de fechas" at bounding box center [235, 316] width 94 height 13
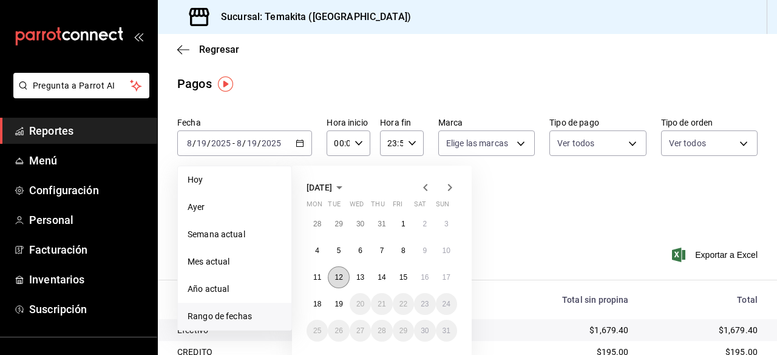
click at [345, 284] on button "12" at bounding box center [338, 278] width 21 height 22
click at [322, 305] on button "18" at bounding box center [317, 304] width 21 height 22
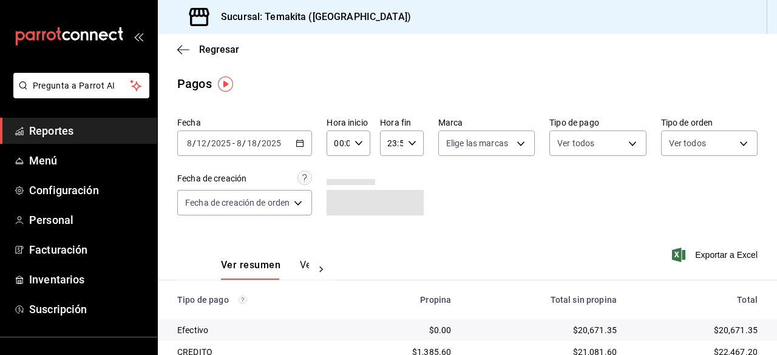
click at [609, 158] on div "Fecha [DATE] [DATE] - [DATE] [DATE] Hora inicio 00:00 Hora inicio Hora fin 23:5…" at bounding box center [467, 171] width 580 height 118
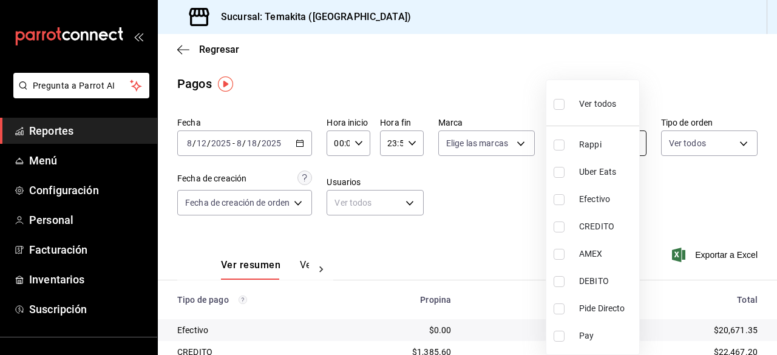
click at [604, 147] on body "Pregunta a Parrot AI Reportes Menú Configuración Personal Facturación Inventari…" at bounding box center [388, 177] width 777 height 355
click at [576, 205] on li "Efectivo" at bounding box center [592, 199] width 93 height 27
type input "6f8fe2b6-6cee-4e68-954f-a5a84b9ab976"
click at [566, 204] on label at bounding box center [562, 199] width 16 height 11
click at [565, 204] on input "checkbox" at bounding box center [559, 199] width 11 height 11
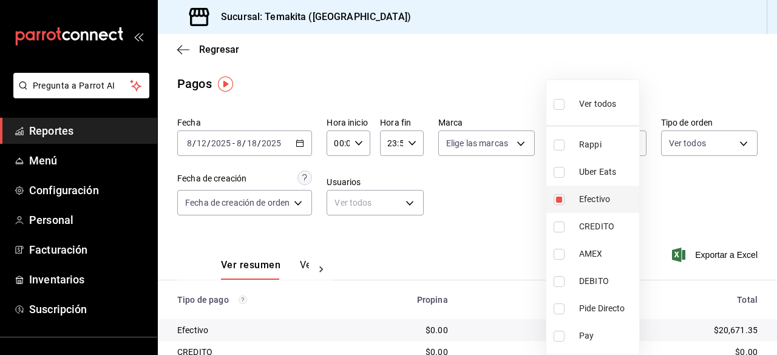
checkbox input "true"
type input "6f8fe2b6-6cee-4e68-954f-a5a84b9ab976"
click at [560, 202] on input "checkbox" at bounding box center [559, 199] width 11 height 11
checkbox input "false"
click at [366, 88] on div at bounding box center [388, 177] width 777 height 355
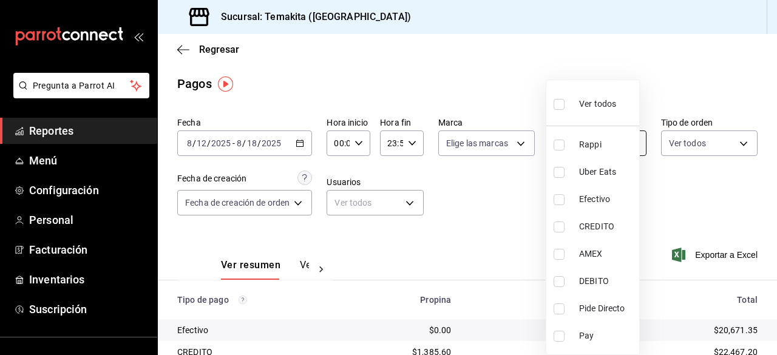
click at [612, 138] on body "Pregunta a Parrot AI Reportes Menú Configuración Personal Facturación Inventari…" at bounding box center [388, 177] width 777 height 355
click at [560, 228] on input "checkbox" at bounding box center [559, 227] width 11 height 11
checkbox input "true"
type input "0464ce78-0b92-4fab-baab-845dd96bd12a"
click at [563, 249] on input "checkbox" at bounding box center [559, 254] width 11 height 11
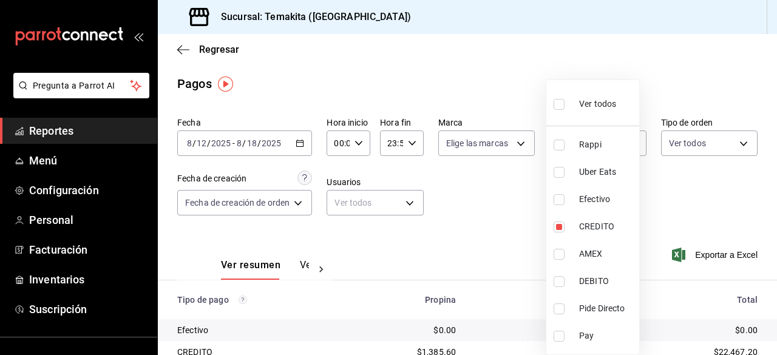
checkbox input "true"
type input "0464ce78-0b92-4fab-baab-845dd96bd12a,7c14d907-253e-40d6-bd5d-a2b1d1964e18"
click at [559, 276] on input "checkbox" at bounding box center [559, 281] width 11 height 11
checkbox input "true"
type input "0464ce78-0b92-4fab-baab-845dd96bd12a,7c14d907-253e-40d6-bd5d-a2b1d1964e18,1c58f…"
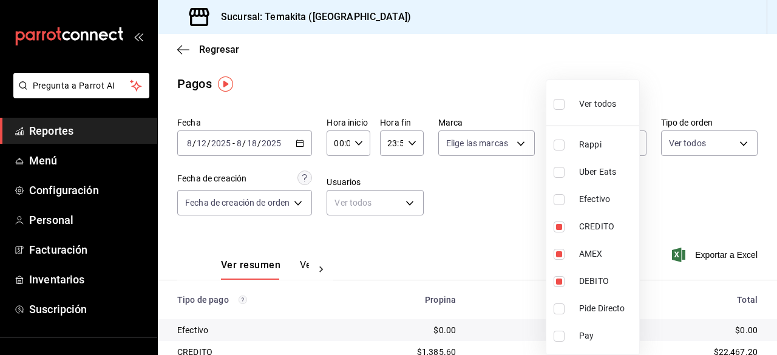
click at [518, 227] on div at bounding box center [388, 177] width 777 height 355
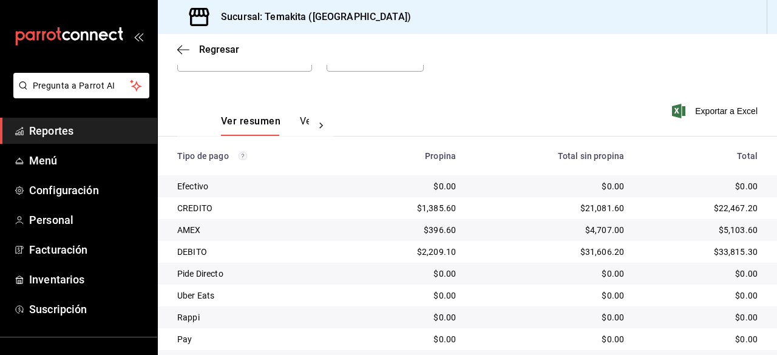
scroll to position [181, 0]
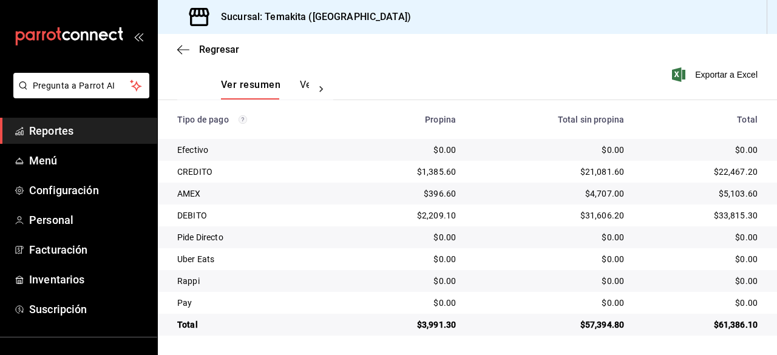
click at [508, 228] on td "$0.00" at bounding box center [550, 237] width 168 height 22
